Goal: Information Seeking & Learning: Find specific fact

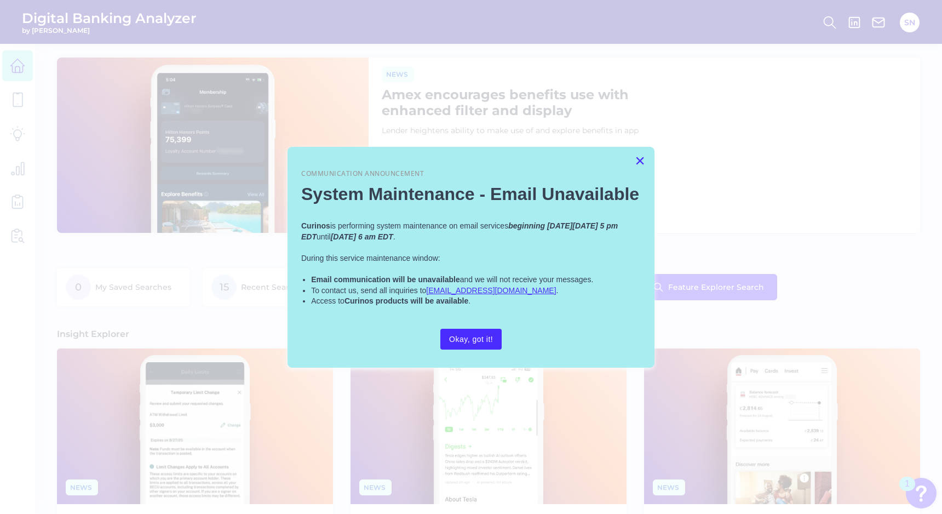
click at [640, 153] on button "×" at bounding box center [640, 161] width 10 height 18
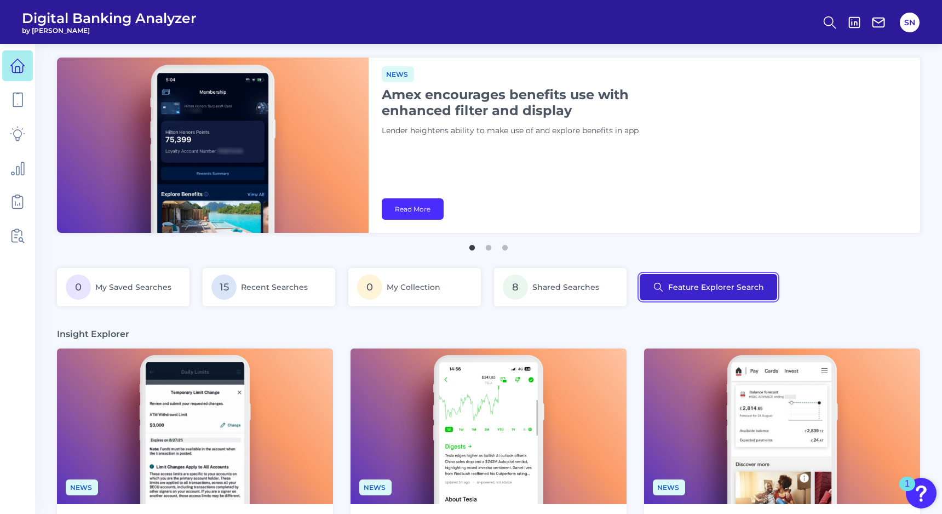
click at [666, 280] on button "Feature Explorer Search" at bounding box center [709, 287] width 138 height 26
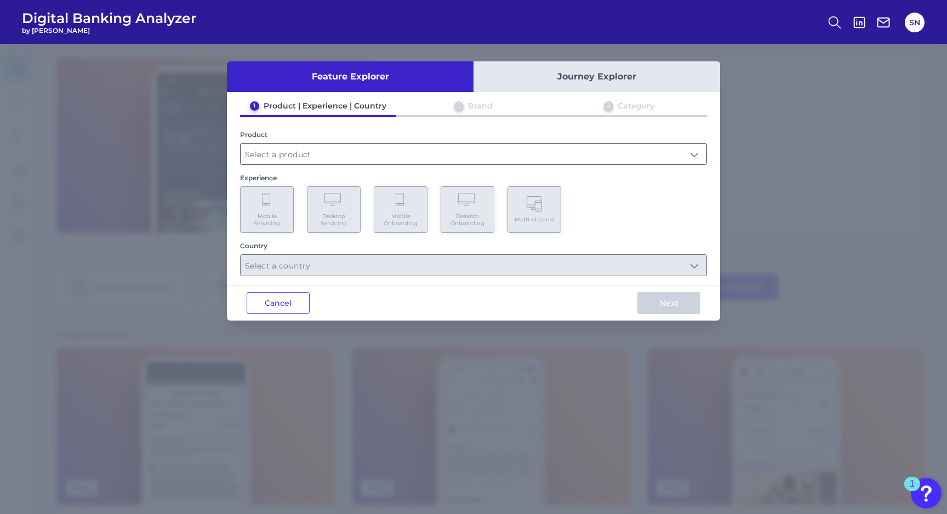
click at [364, 156] on input "text" at bounding box center [474, 154] width 466 height 21
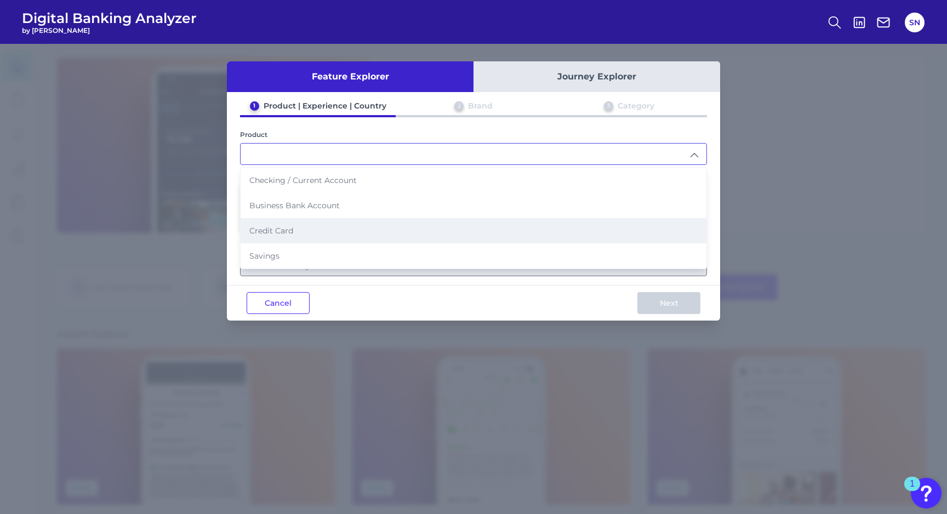
click at [327, 225] on li "Credit Card" at bounding box center [474, 230] width 466 height 25
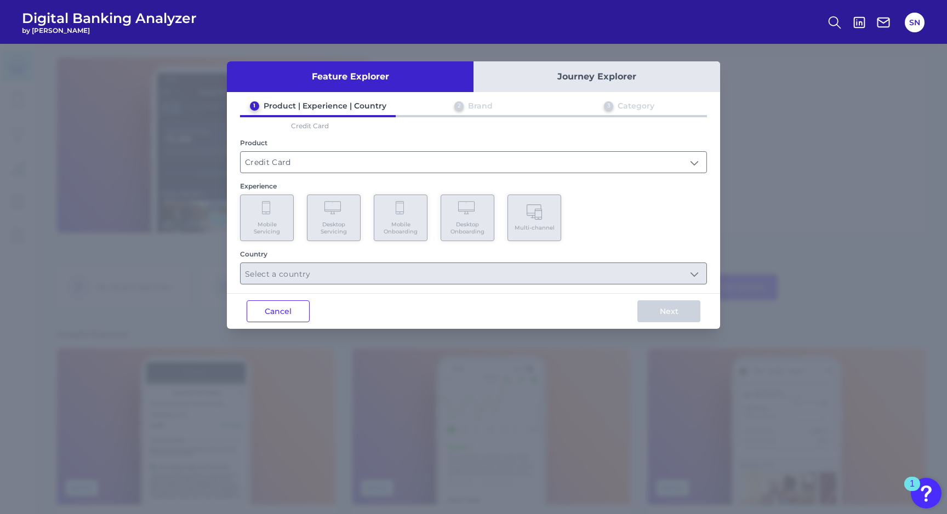
type input "Credit Card"
click at [388, 215] on Onboarding "Mobile Onboarding" at bounding box center [401, 218] width 54 height 47
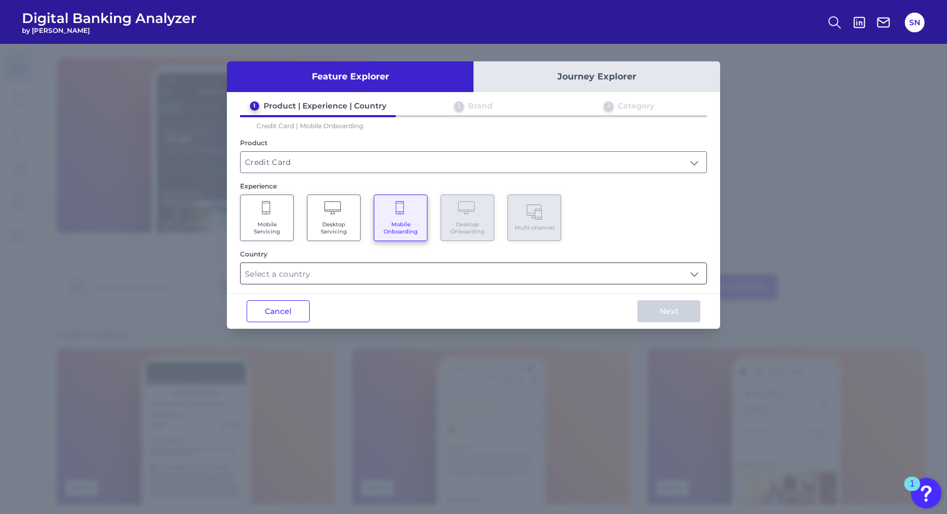
click at [327, 271] on input "text" at bounding box center [474, 273] width 466 height 21
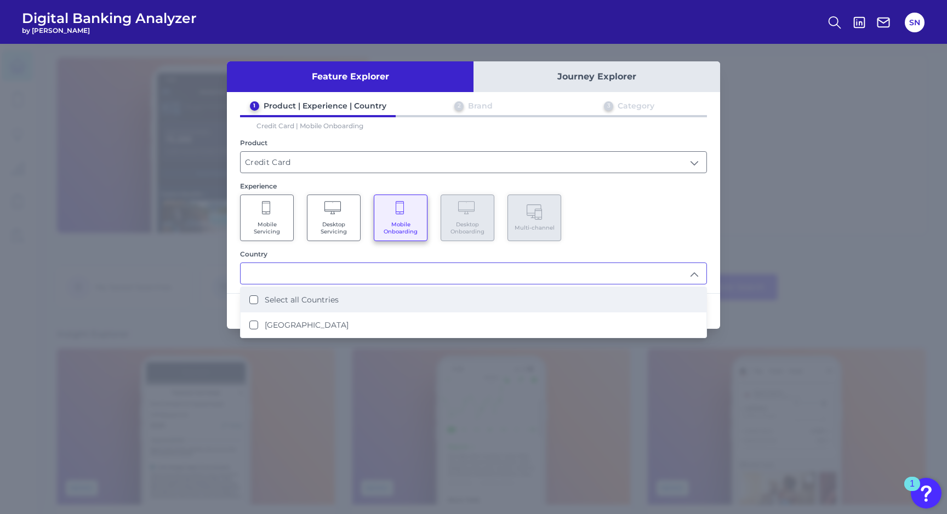
click at [318, 295] on label "Select all Countries" at bounding box center [302, 300] width 74 height 10
type input "Select all Countries"
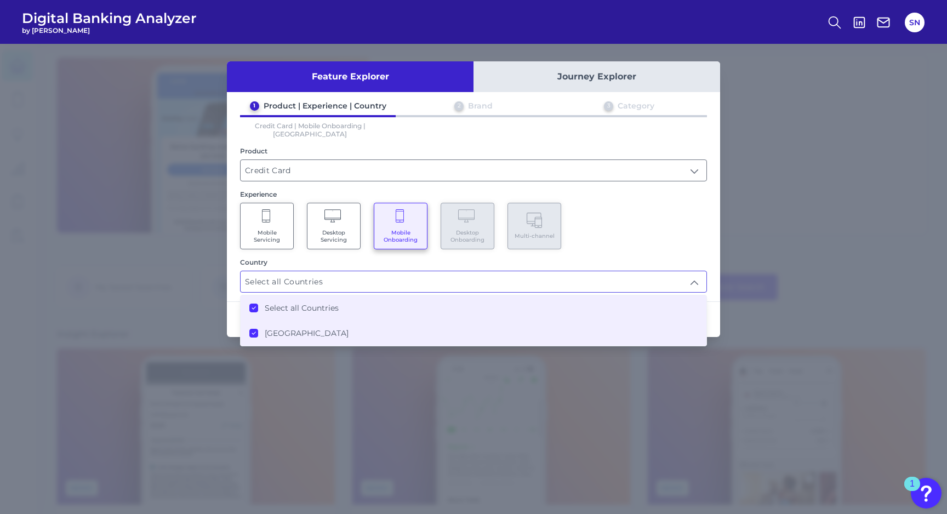
click at [611, 203] on div "Mobile Servicing Desktop Servicing Mobile Onboarding Desktop Onboarding Multi-c…" at bounding box center [473, 226] width 467 height 47
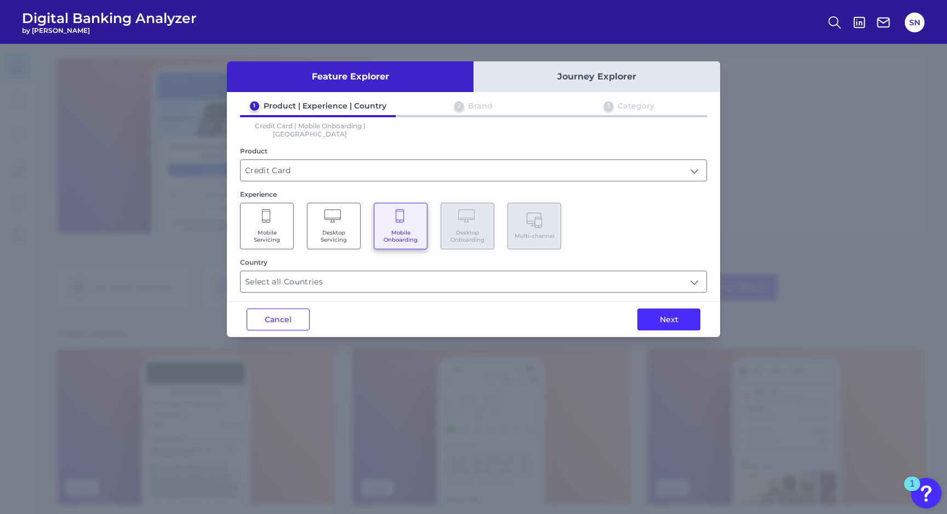
click at [655, 302] on div "Next" at bounding box center [668, 319] width 102 height 35
click at [655, 308] on button "Next" at bounding box center [668, 319] width 63 height 22
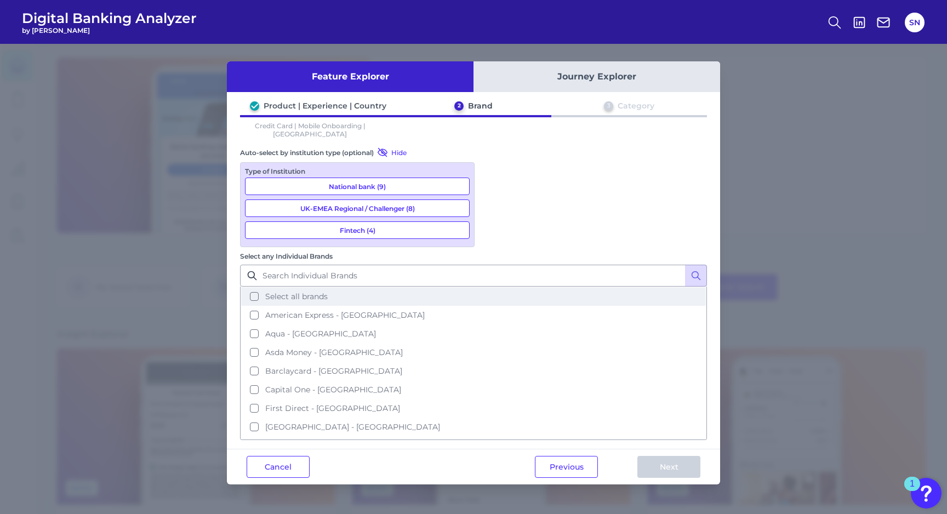
click at [328, 291] on span "Select all brands" at bounding box center [296, 296] width 62 height 10
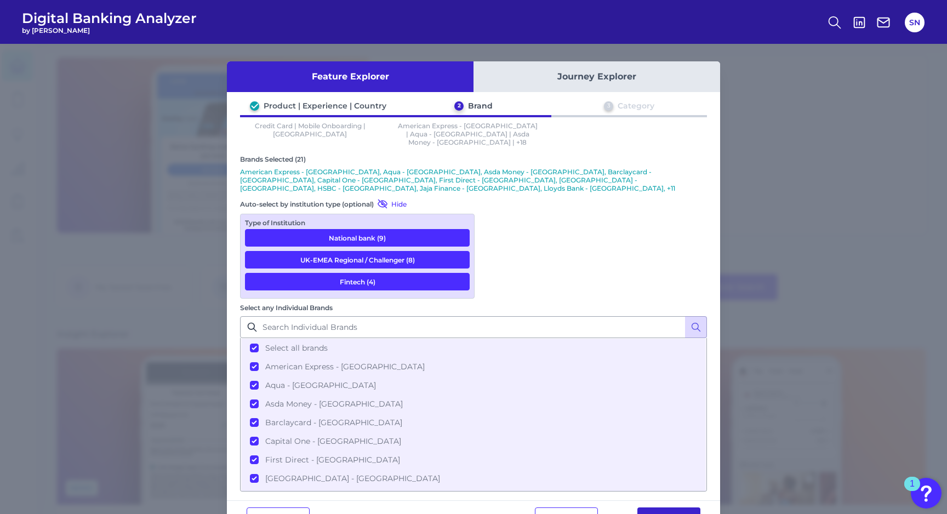
click at [674, 507] on button "Next" at bounding box center [668, 518] width 63 height 22
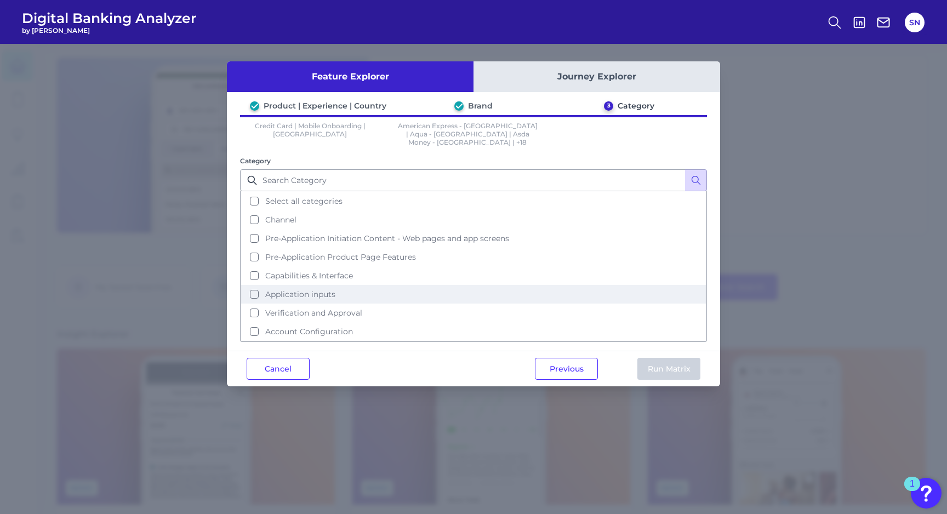
click at [385, 285] on button "Application inputs" at bounding box center [473, 294] width 465 height 19
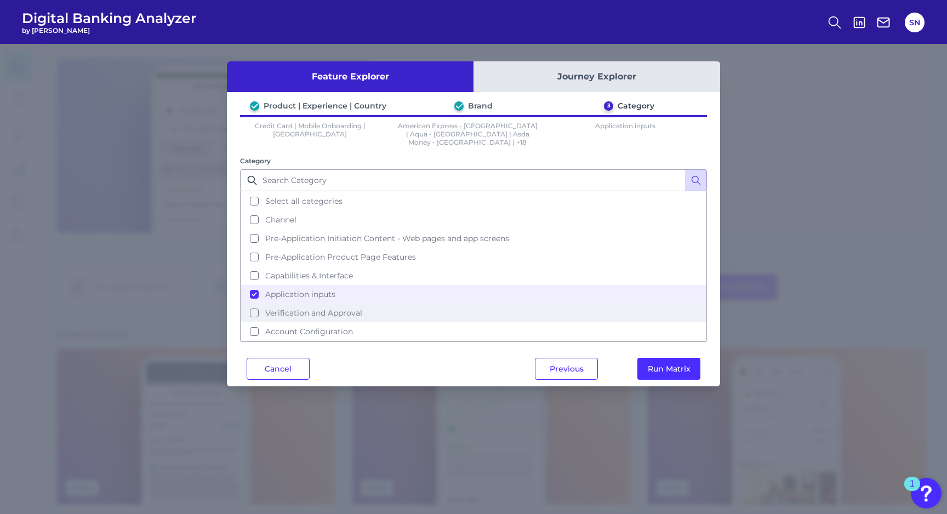
click at [516, 304] on button "Verification and Approval" at bounding box center [473, 313] width 465 height 19
click at [640, 358] on button "Run Matrix" at bounding box center [668, 369] width 63 height 22
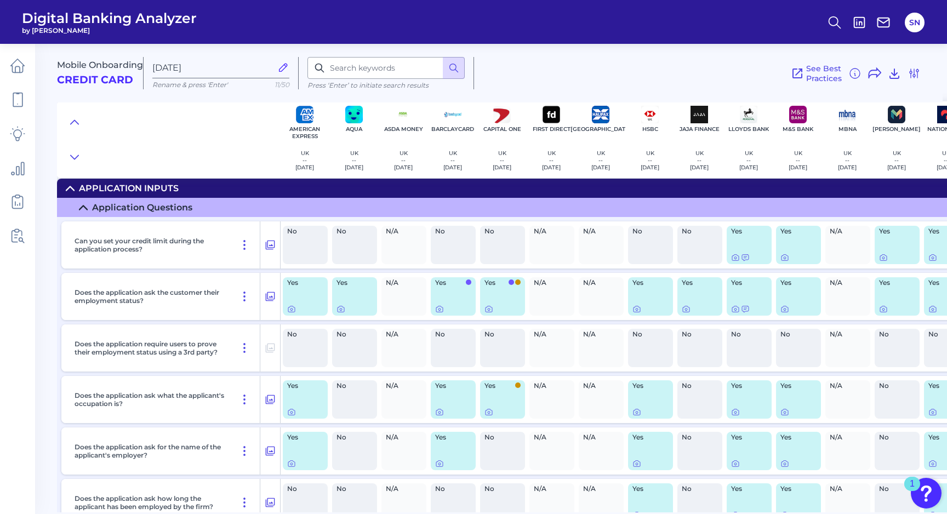
scroll to position [0, 1]
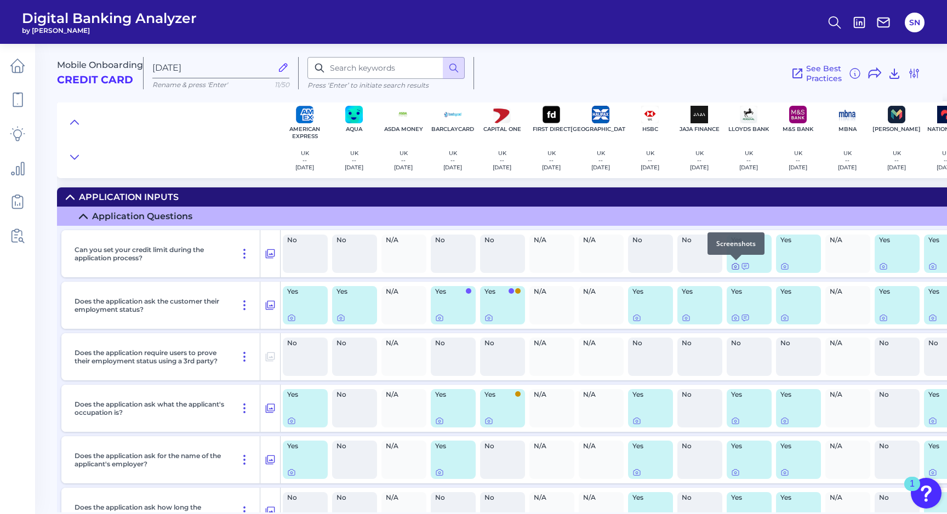
click at [735, 266] on icon at bounding box center [735, 266] width 9 height 9
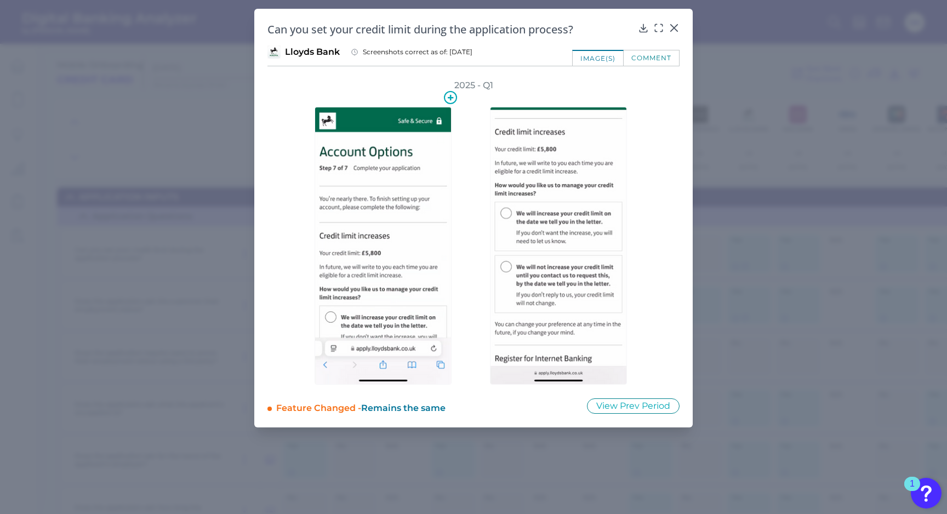
click at [380, 274] on img at bounding box center [382, 246] width 137 height 278
click at [642, 29] on icon at bounding box center [643, 27] width 11 height 11
click at [677, 30] on div at bounding box center [673, 35] width 11 height 11
click at [672, 28] on icon at bounding box center [673, 27] width 11 height 11
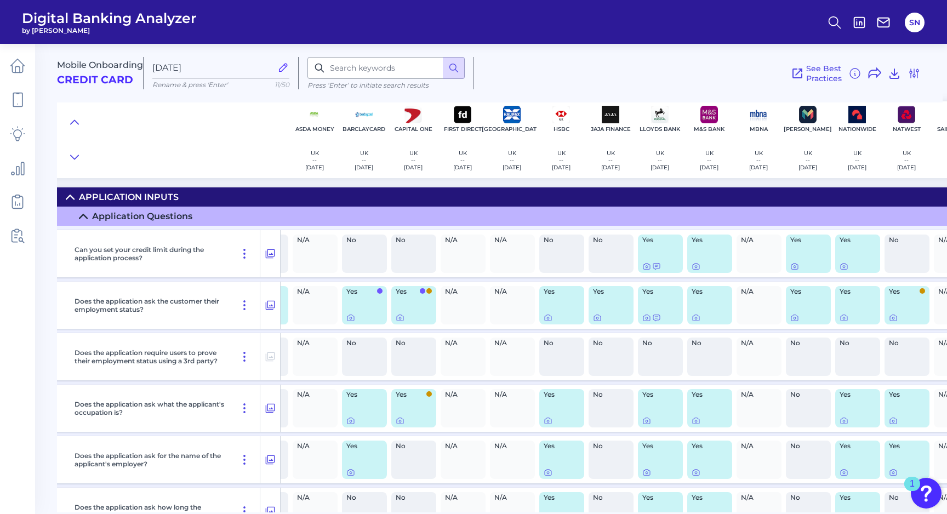
scroll to position [0, 94]
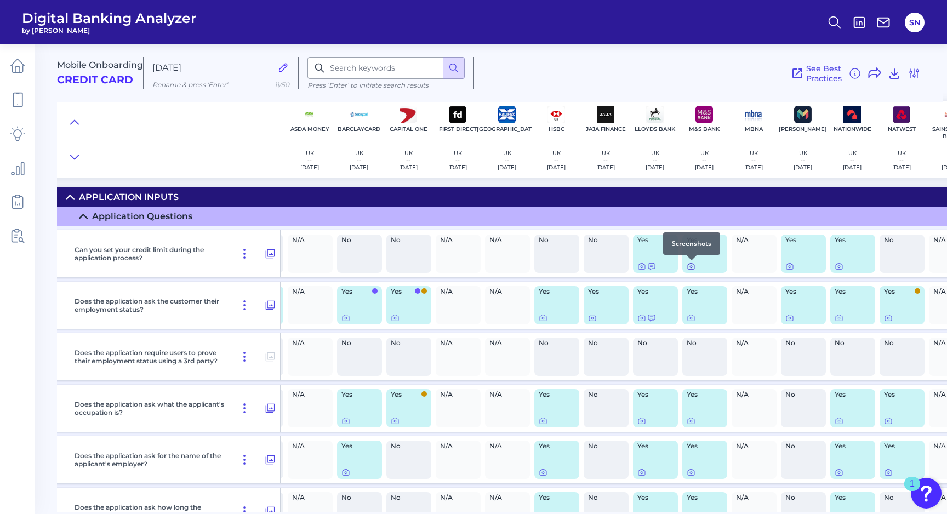
click at [693, 268] on icon at bounding box center [691, 266] width 9 height 9
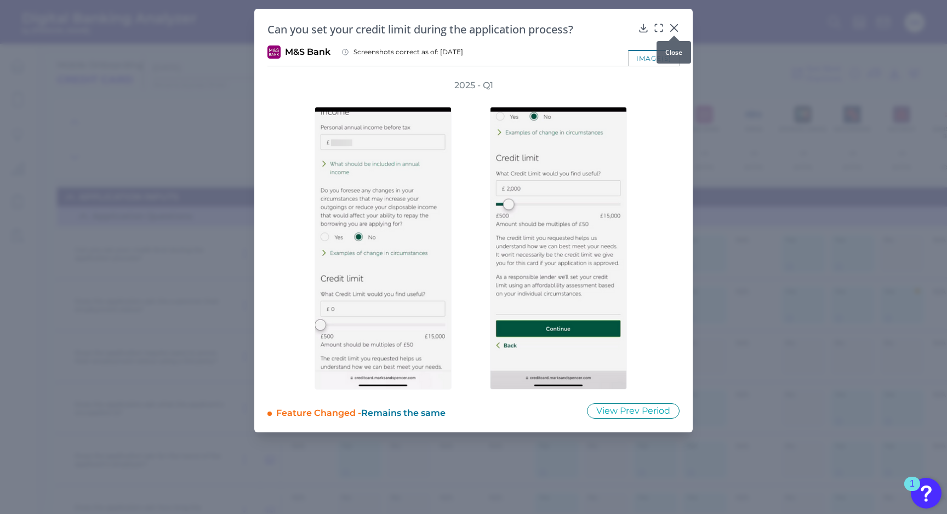
click at [676, 31] on div at bounding box center [673, 35] width 11 height 11
click at [677, 25] on icon at bounding box center [674, 28] width 7 height 7
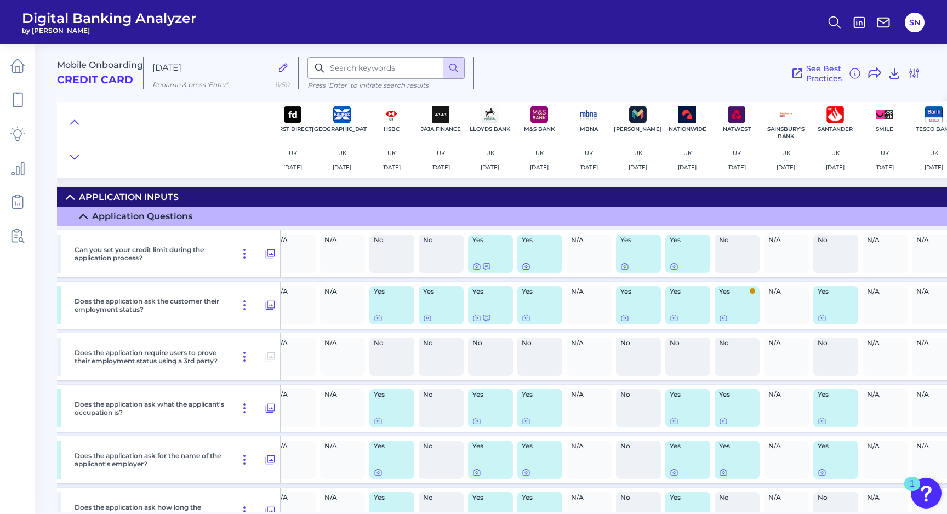
scroll to position [0, 279]
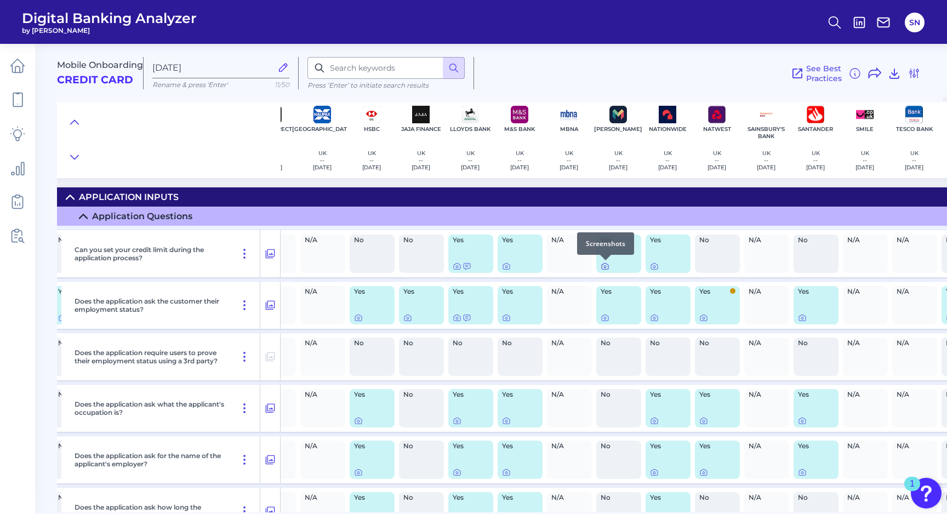
click at [603, 267] on icon at bounding box center [604, 266] width 9 height 9
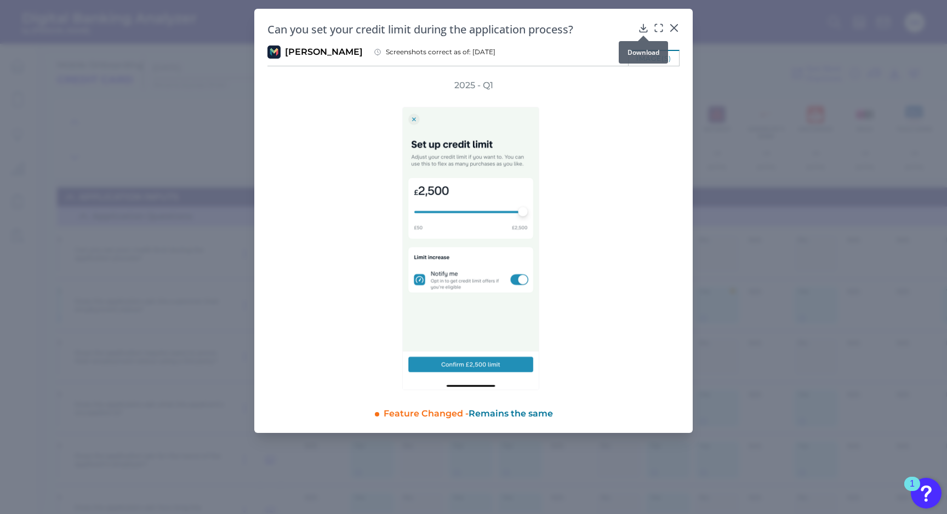
click at [644, 31] on div at bounding box center [643, 35] width 11 height 11
click at [644, 28] on icon at bounding box center [642, 28] width 7 height 8
click at [674, 28] on icon at bounding box center [674, 28] width 7 height 7
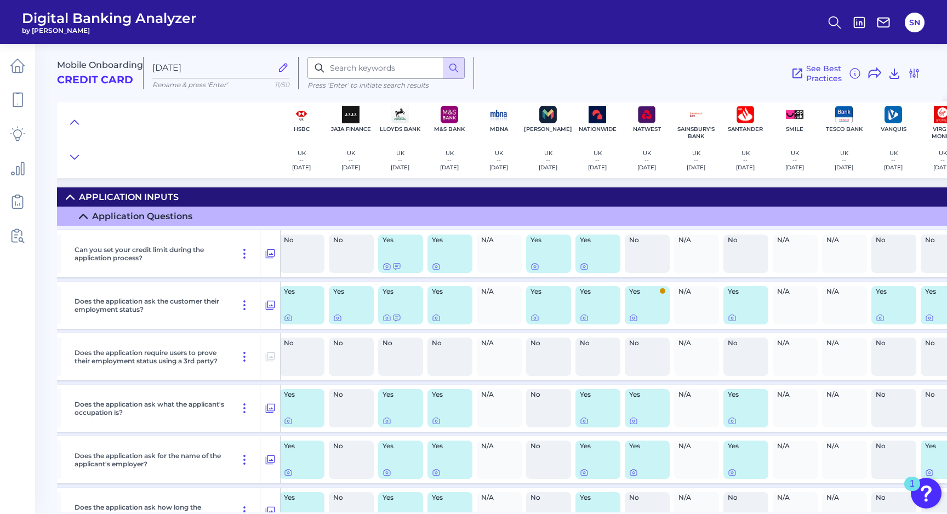
scroll to position [0, 351]
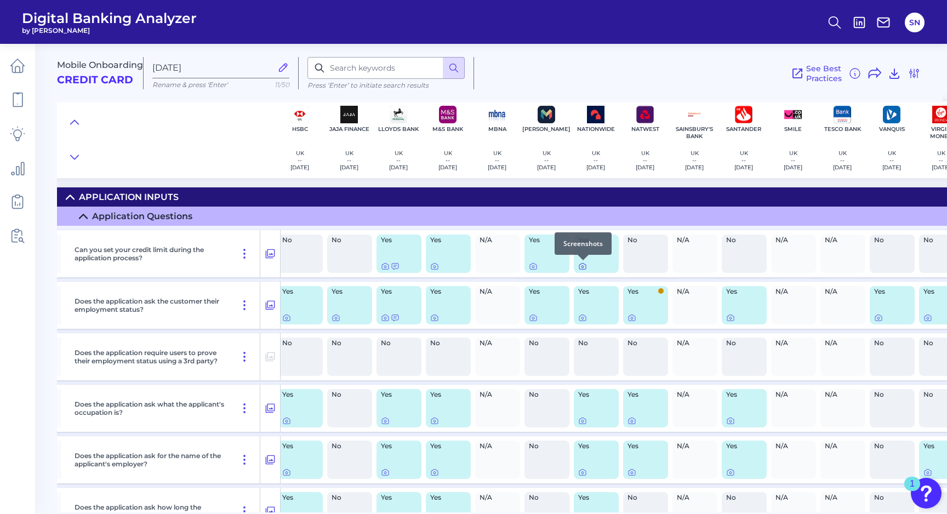
click at [581, 265] on icon at bounding box center [582, 266] width 9 height 9
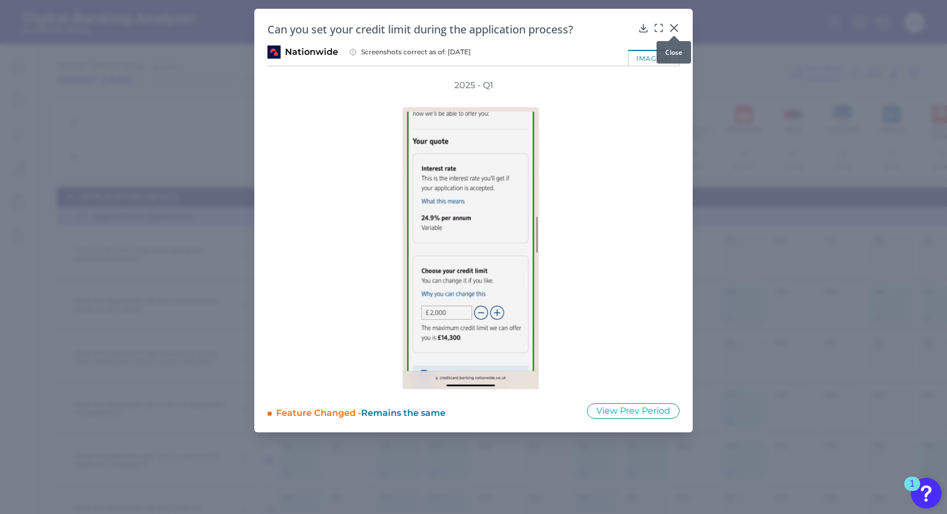
click at [673, 25] on icon at bounding box center [673, 27] width 11 height 11
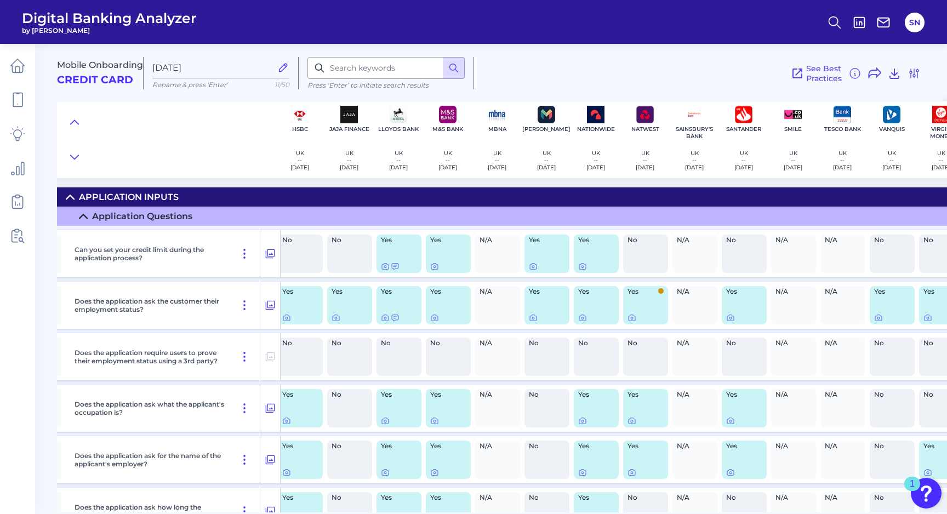
scroll to position [0, 379]
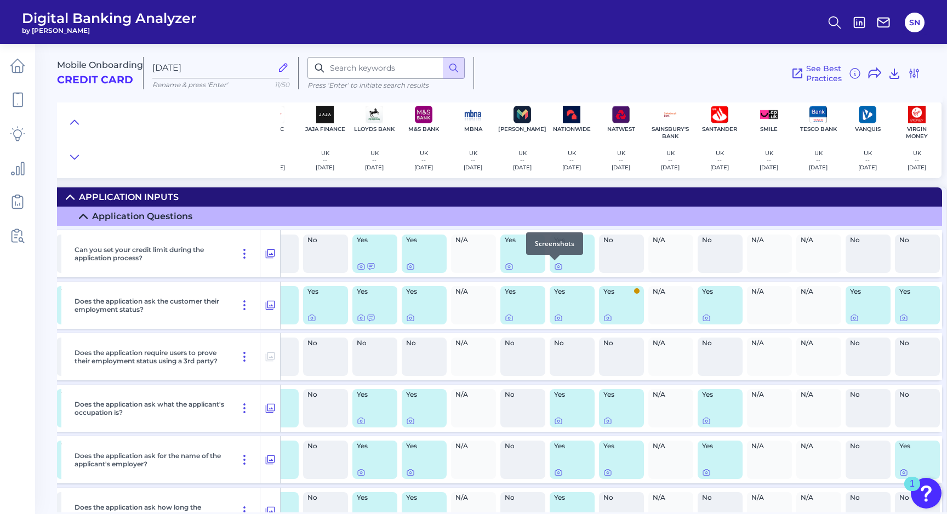
click at [551, 263] on div at bounding box center [554, 260] width 11 height 11
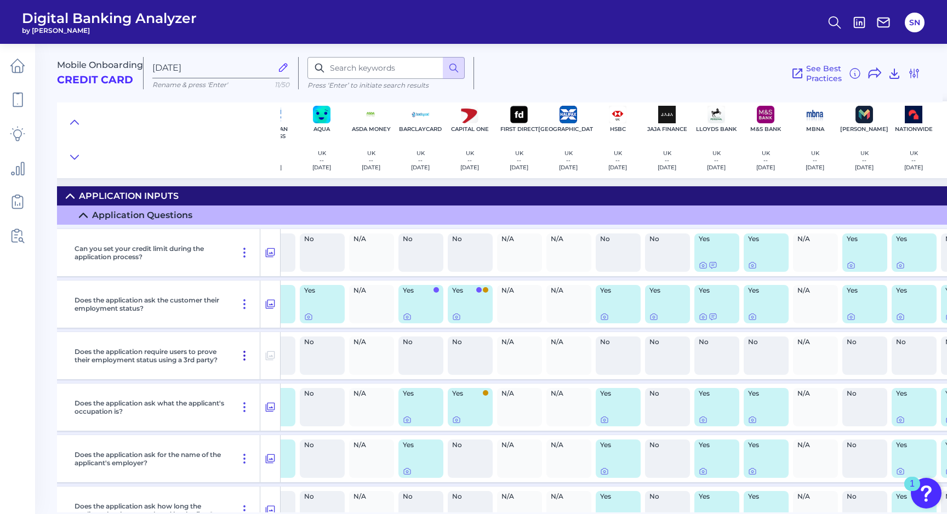
scroll to position [1, 0]
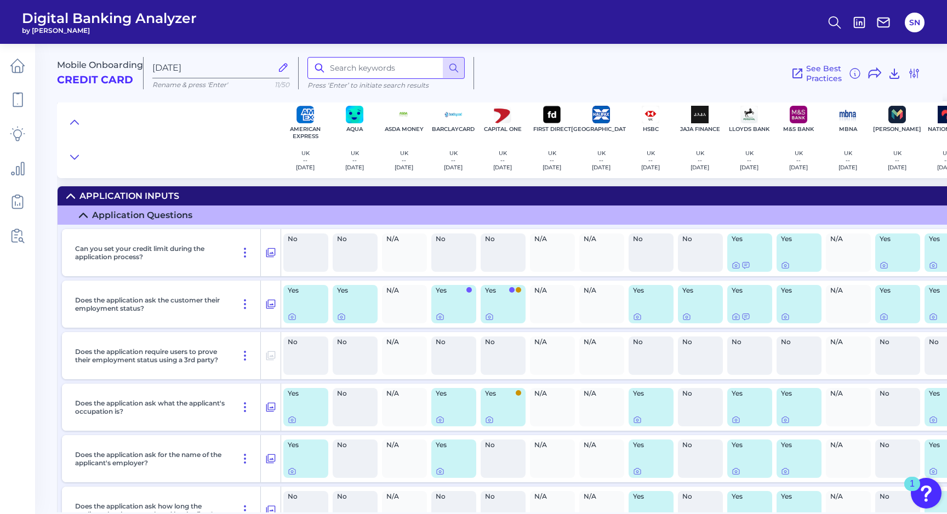
click at [385, 67] on input at bounding box center [385, 68] width 157 height 22
type input "credit limit"
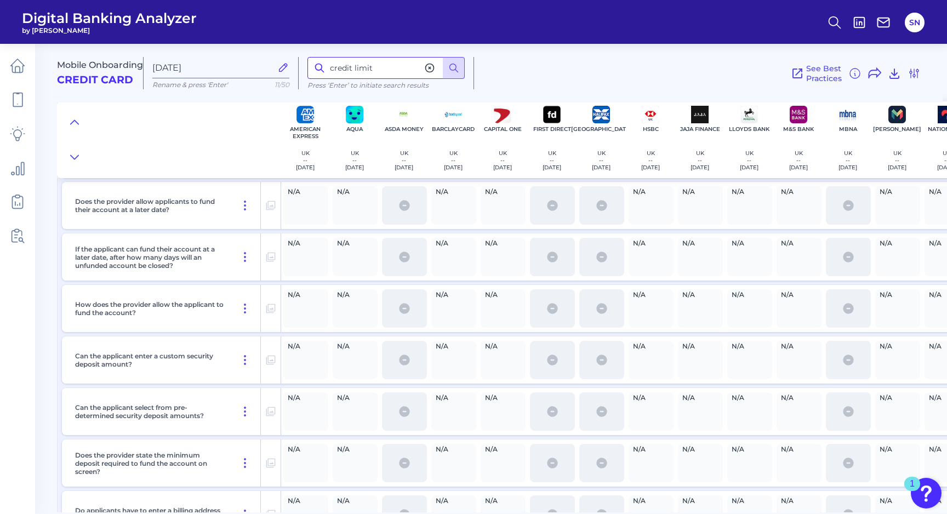
scroll to position [3658, 0]
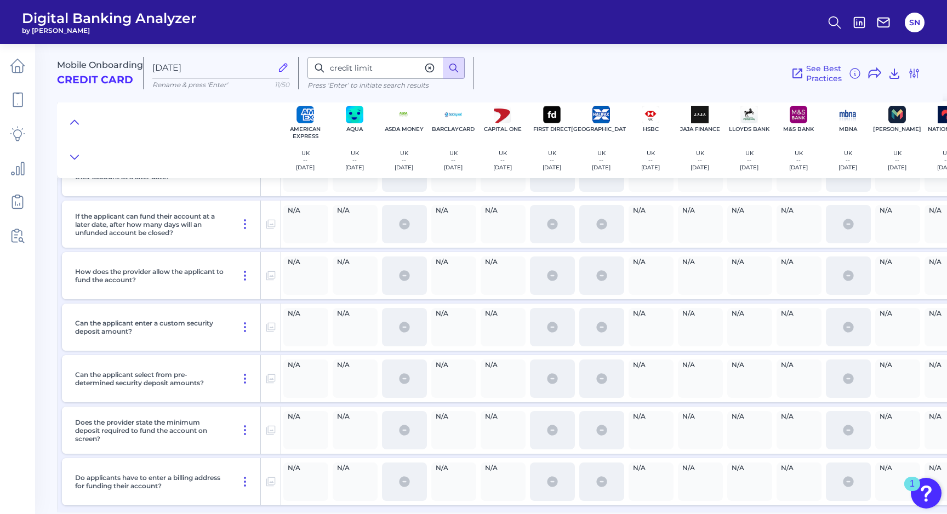
click at [451, 62] on icon at bounding box center [453, 67] width 11 height 11
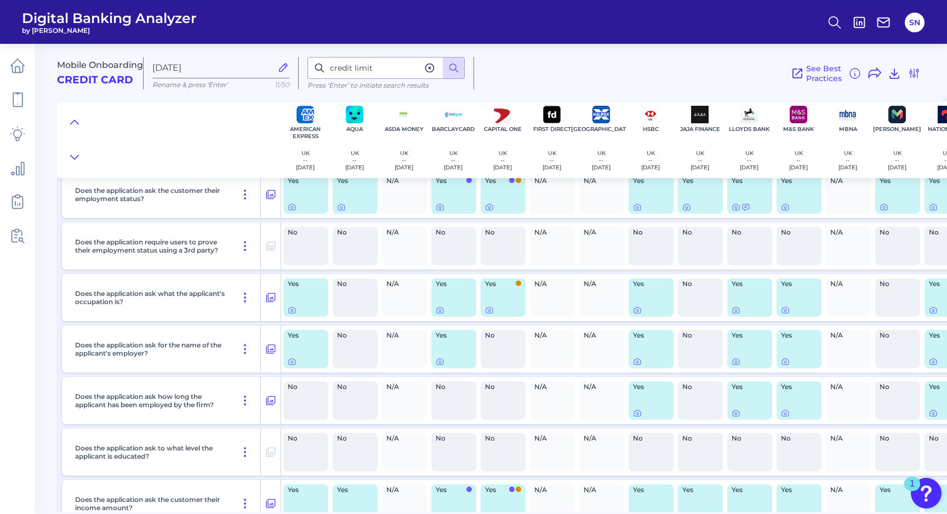
scroll to position [0, 0]
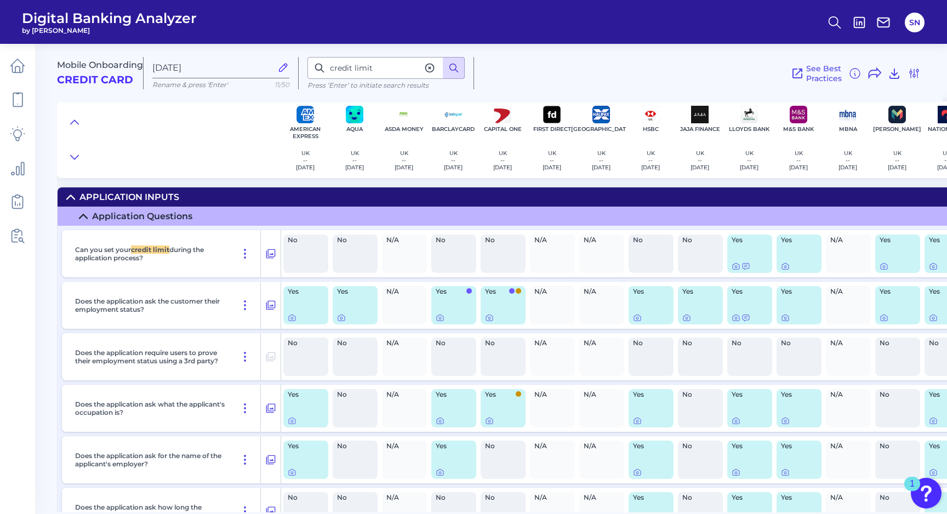
click at [448, 66] on icon at bounding box center [453, 67] width 11 height 11
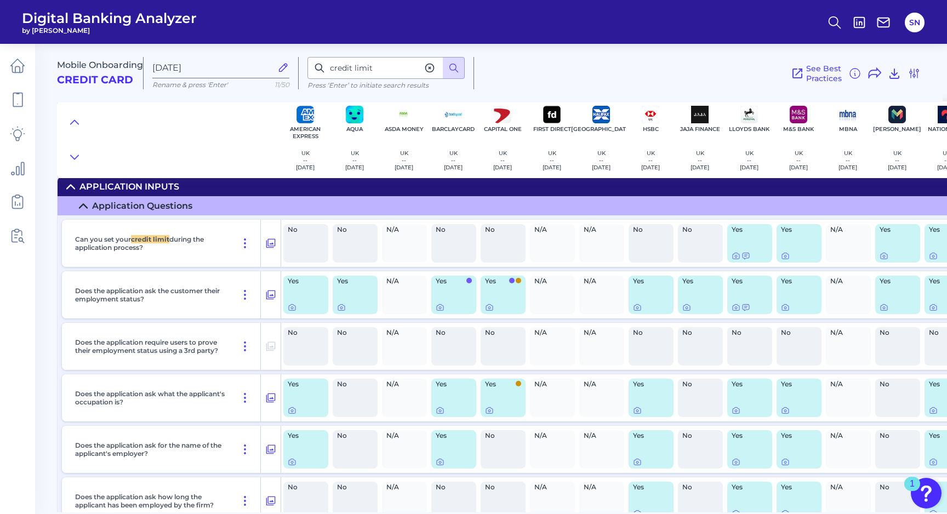
click at [209, 243] on p "Can you set your credit limit during the application process?" at bounding box center [150, 243] width 150 height 16
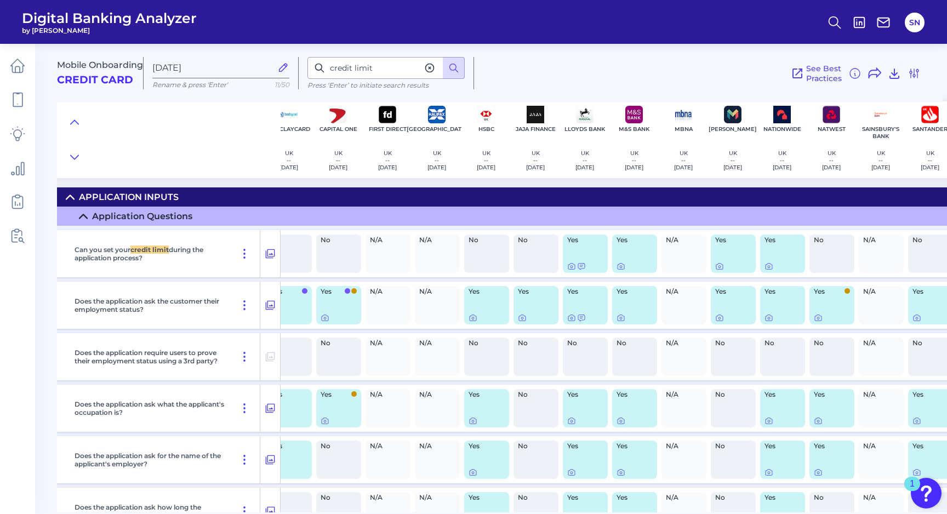
scroll to position [0, 180]
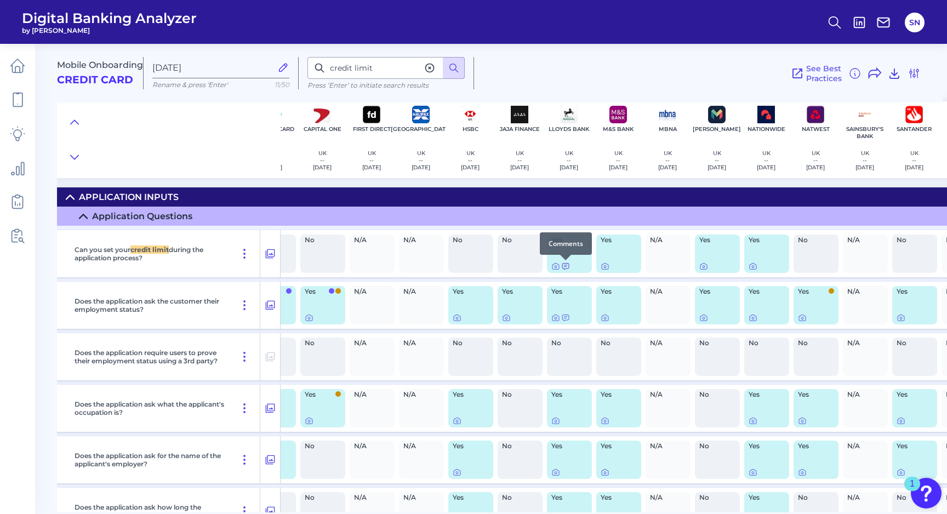
click at [566, 266] on icon at bounding box center [565, 266] width 9 height 9
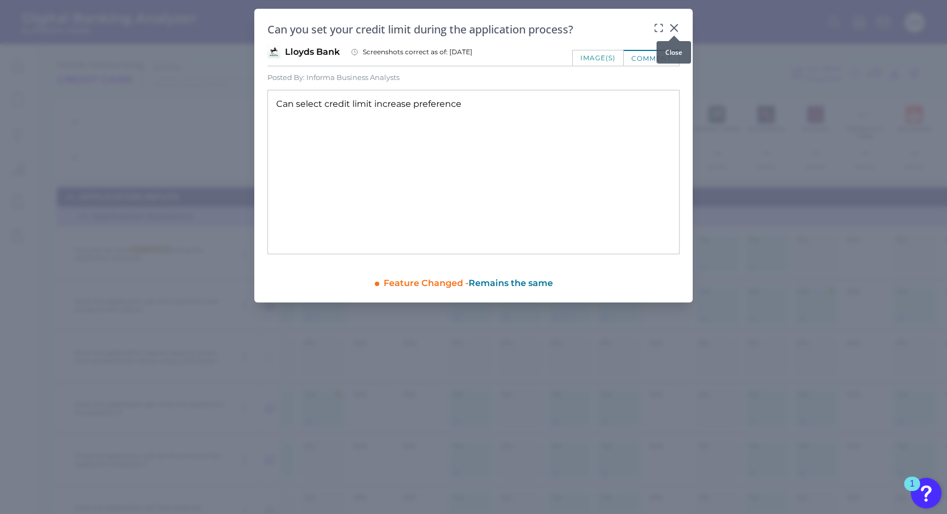
click at [676, 24] on icon at bounding box center [673, 27] width 11 height 11
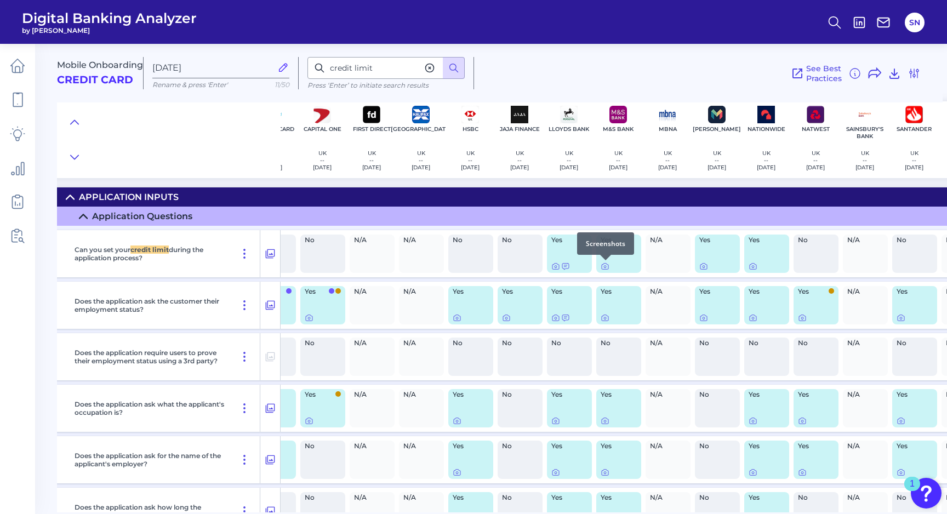
click at [613, 258] on div "Yes" at bounding box center [618, 253] width 45 height 38
click at [600, 268] on icon at bounding box center [604, 266] width 9 height 9
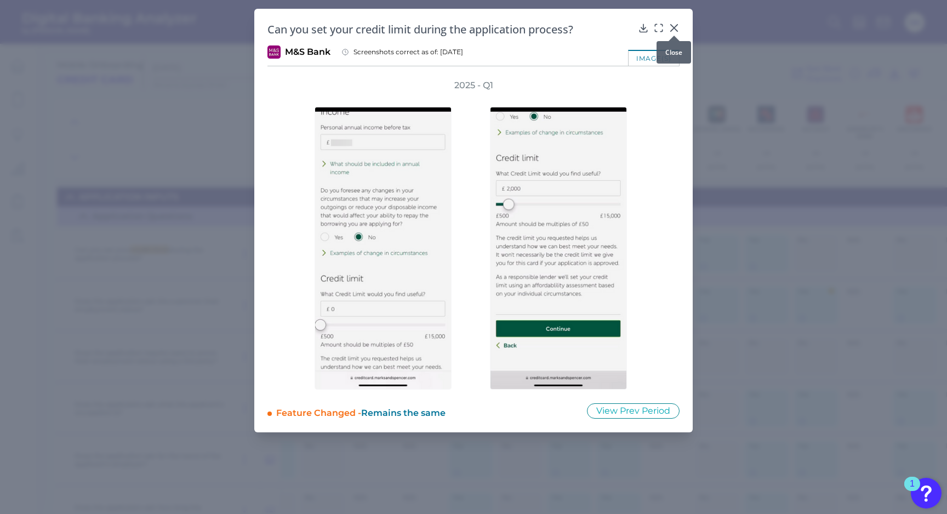
click at [673, 27] on icon at bounding box center [674, 28] width 7 height 7
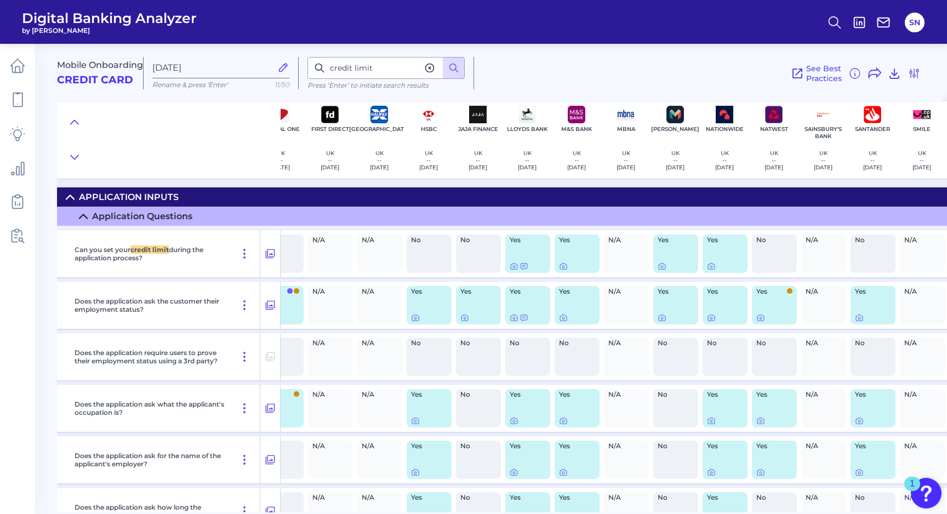
scroll to position [0, 226]
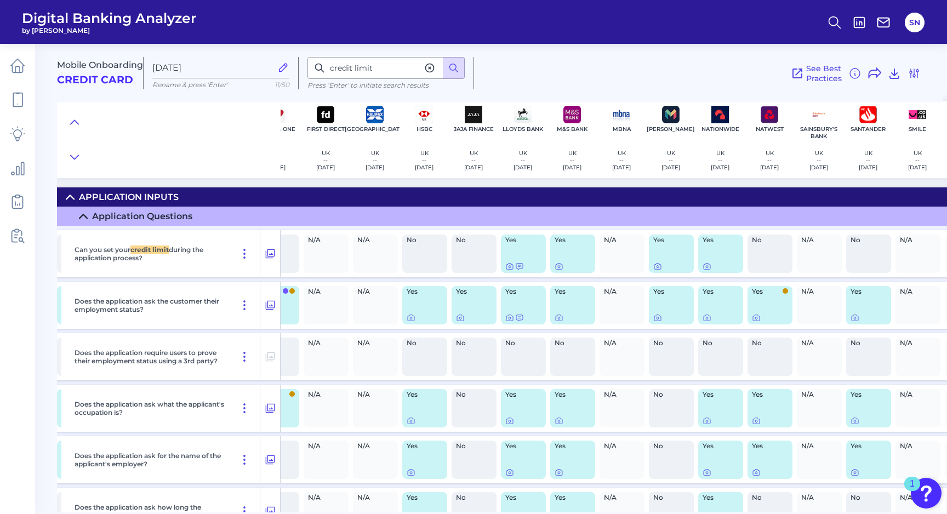
click at [661, 255] on div "Yes" at bounding box center [671, 253] width 45 height 38
click at [659, 267] on icon at bounding box center [657, 266] width 9 height 9
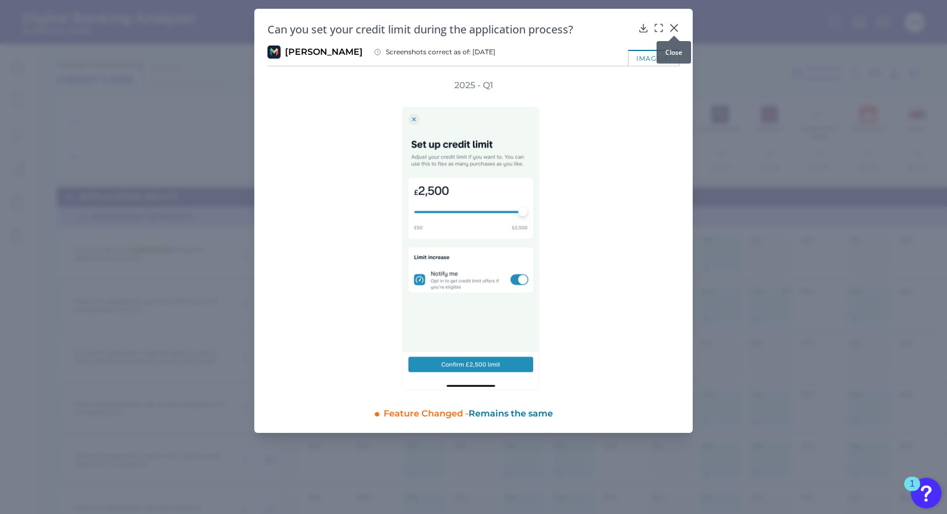
click at [678, 31] on div at bounding box center [673, 35] width 11 height 11
click at [672, 26] on icon at bounding box center [674, 28] width 7 height 7
